Goal: Obtain resource: Download file/media

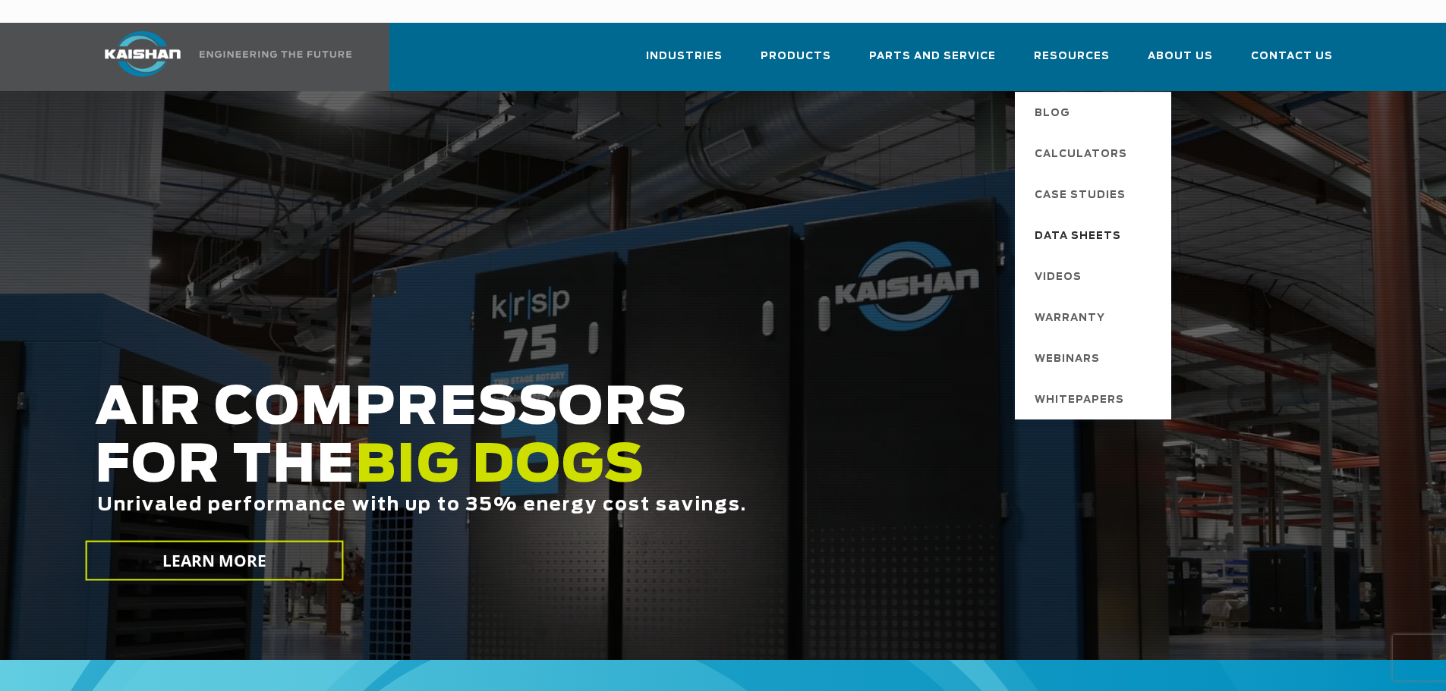
click at [1094, 224] on span "Data Sheets" at bounding box center [1077, 237] width 87 height 26
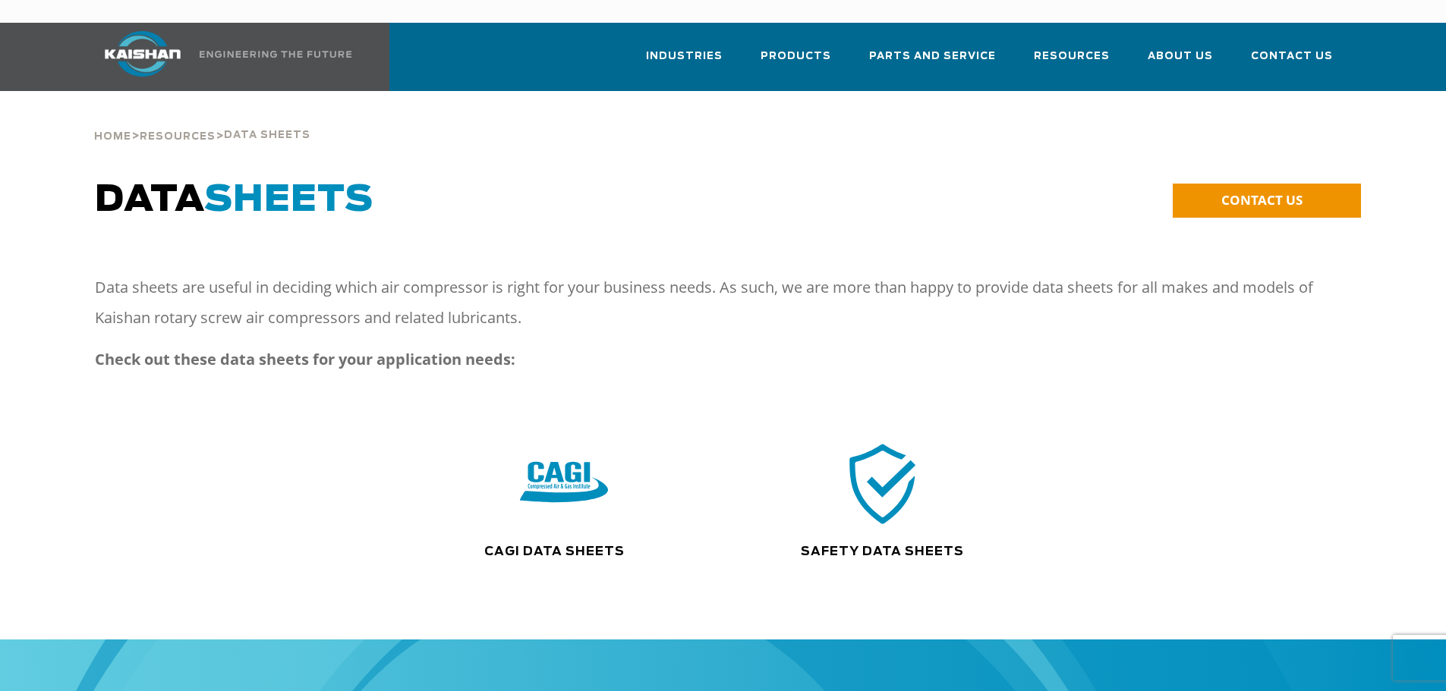
click at [566, 513] on div ".path{fill:none;stroke:#333;stroke-miterlimit:10;stroke-width:1.5px;}" at bounding box center [563, 491] width 319 height 104
click at [559, 455] on img at bounding box center [563, 484] width 97 height 98
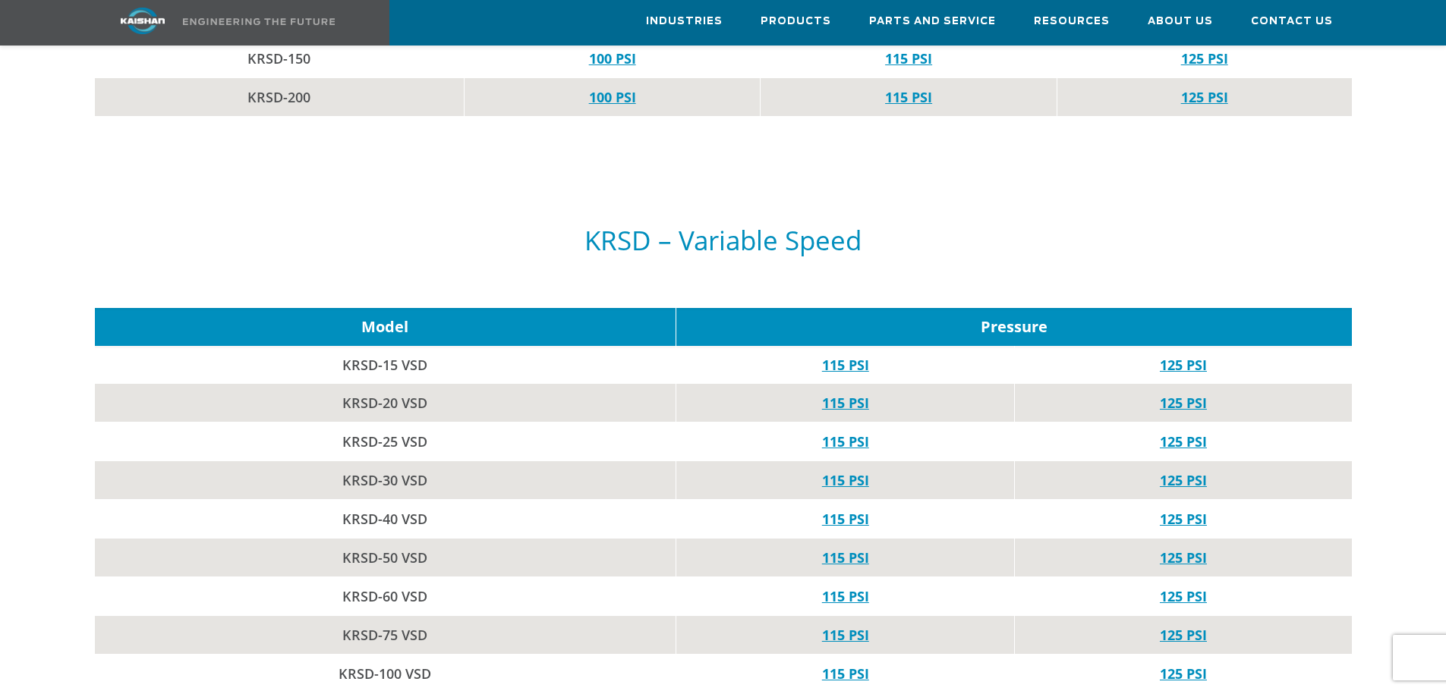
scroll to position [2049, 0]
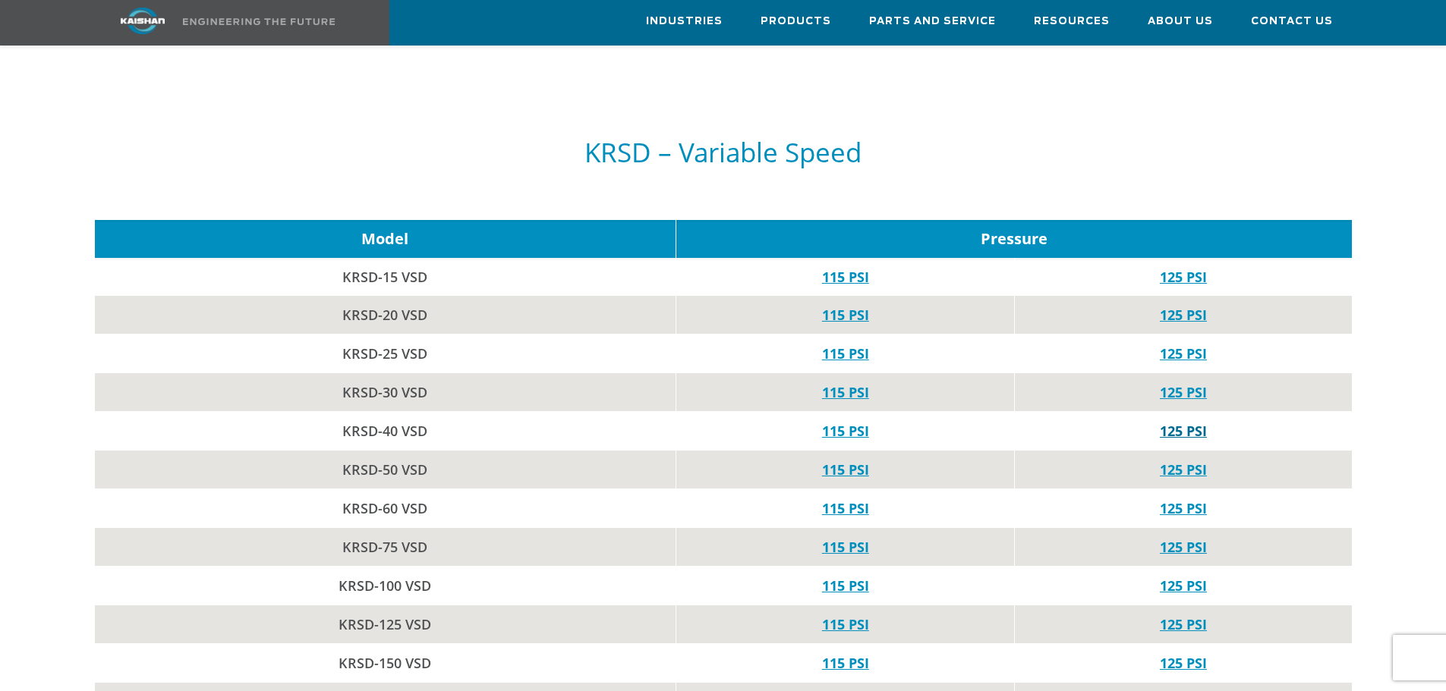
click at [1187, 422] on link "125 PSI" at bounding box center [1183, 431] width 47 height 18
